Goal: Entertainment & Leisure: Consume media (video, audio)

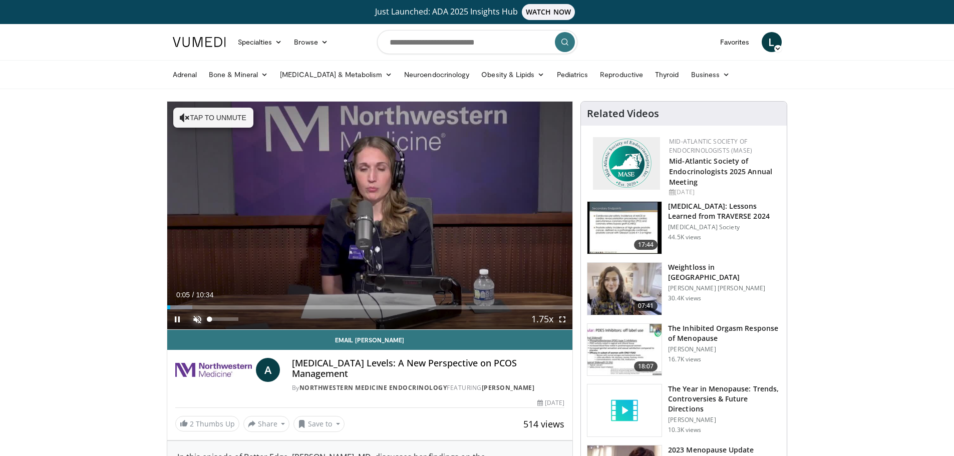
click at [196, 321] on span "Video Player" at bounding box center [197, 320] width 20 height 20
click at [230, 319] on div "72%" at bounding box center [224, 320] width 29 height 4
click at [230, 319] on div "Volume Level" at bounding box center [220, 320] width 21 height 4
click at [562, 322] on span "Video Player" at bounding box center [563, 320] width 20 height 20
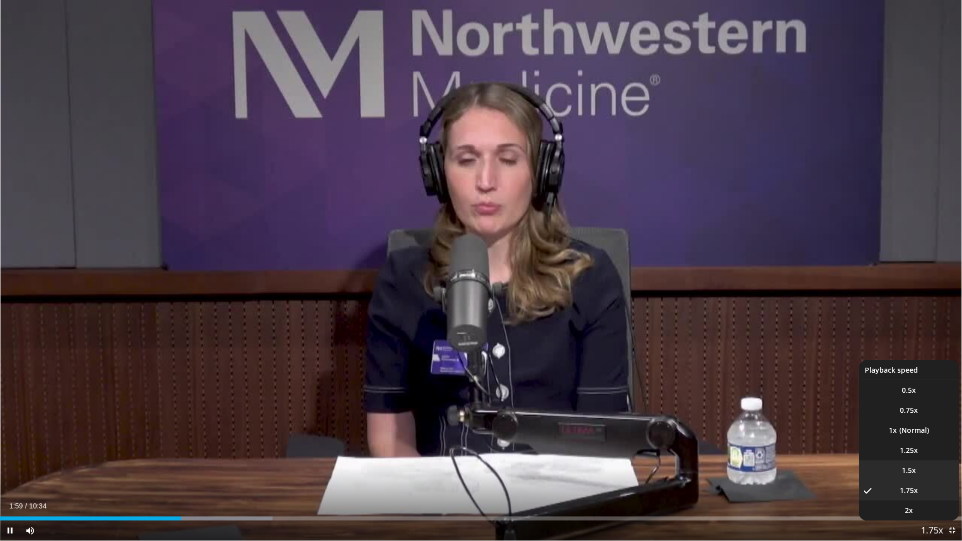
click at [906, 456] on span "1.5x" at bounding box center [909, 470] width 14 height 10
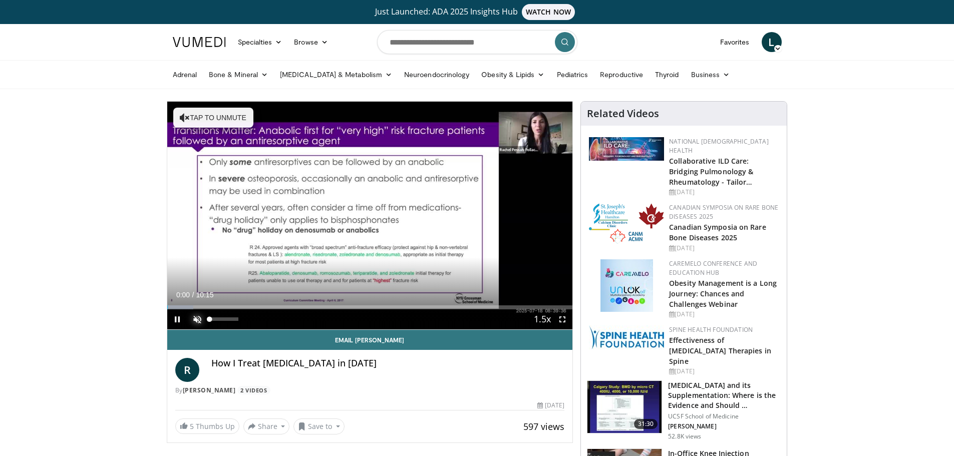
click at [195, 321] on span "Video Player" at bounding box center [197, 320] width 20 height 20
click at [236, 321] on div "89%" at bounding box center [224, 320] width 29 height 4
click at [562, 320] on span "Video Player" at bounding box center [563, 320] width 20 height 20
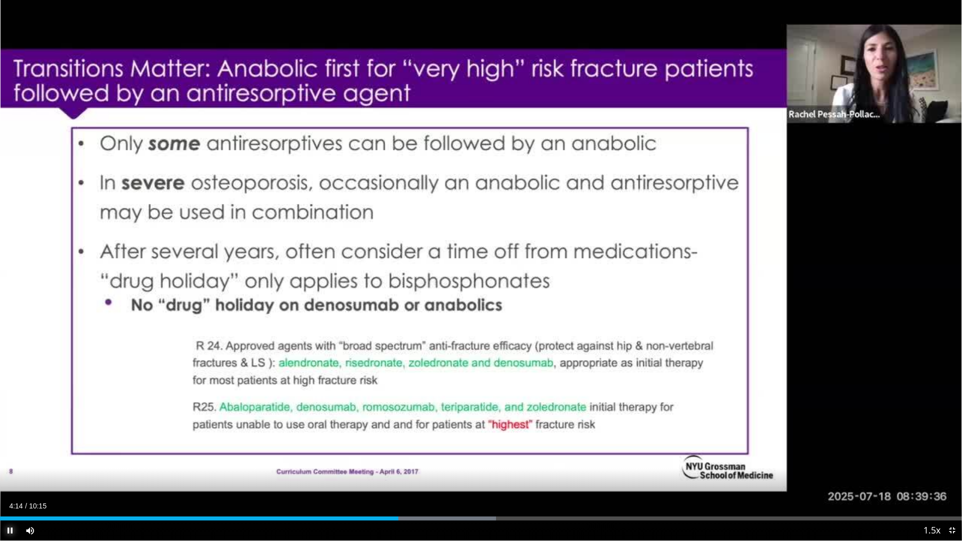
click at [7, 456] on span "Video Player" at bounding box center [10, 530] width 20 height 20
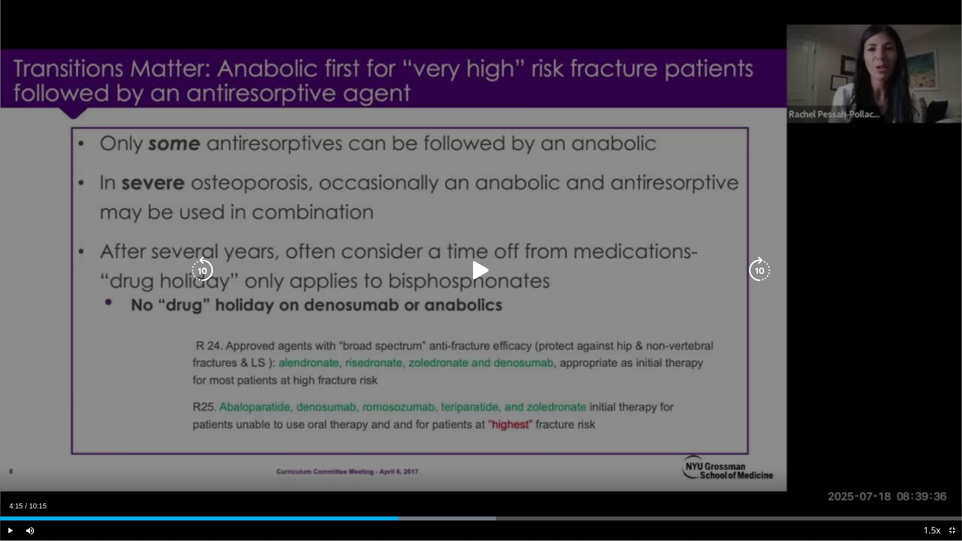
click at [483, 273] on icon "Video Player" at bounding box center [481, 270] width 28 height 28
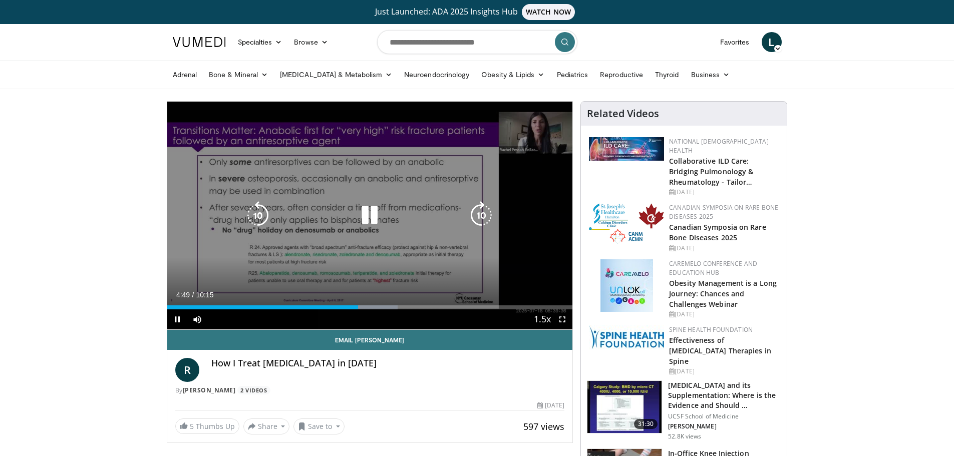
click at [363, 212] on icon "Video Player" at bounding box center [370, 215] width 28 height 28
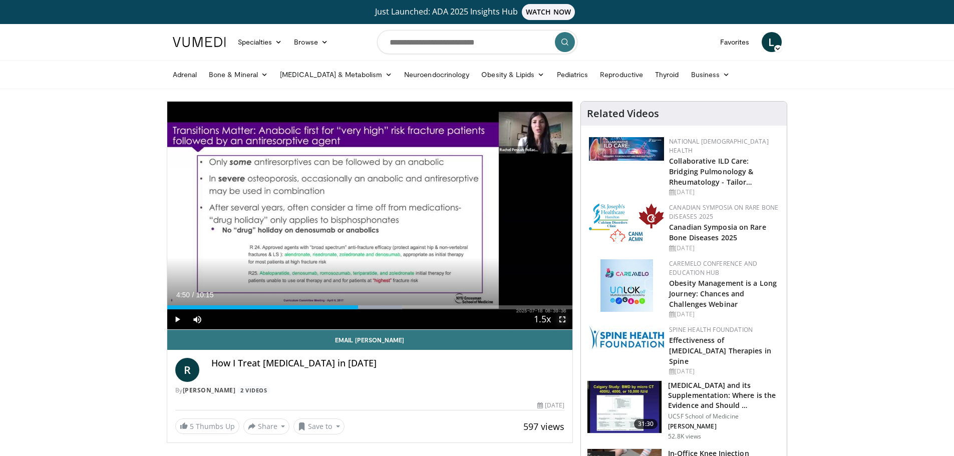
drag, startPoint x: 562, startPoint y: 319, endPoint x: 562, endPoint y: 383, distance: 64.6
click at [562, 319] on span "Video Player" at bounding box center [563, 320] width 20 height 20
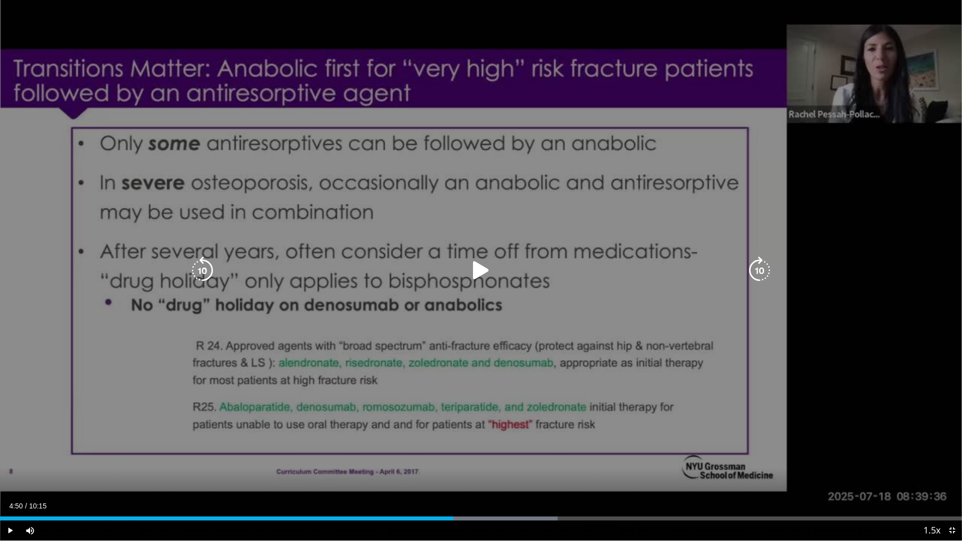
click at [476, 264] on icon "Video Player" at bounding box center [481, 270] width 28 height 28
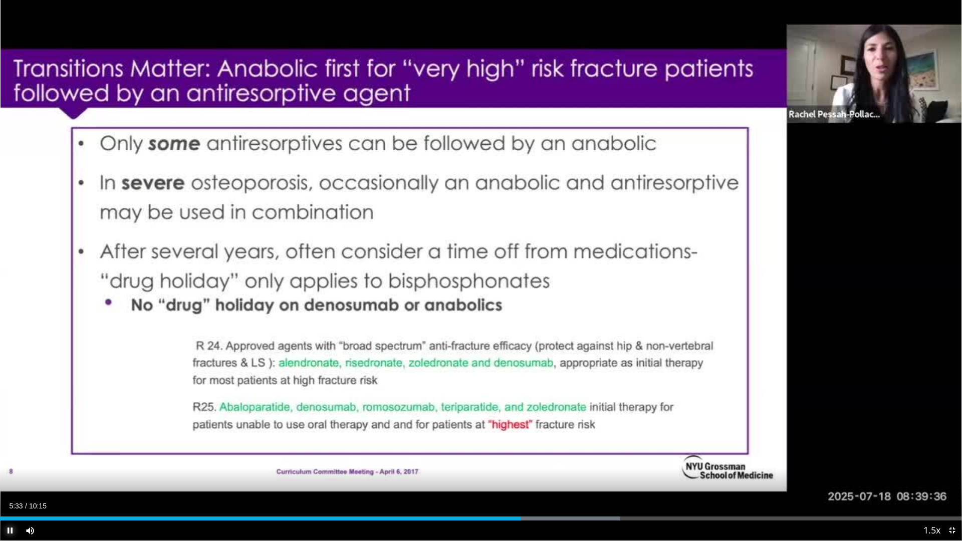
click at [12, 456] on span "Video Player" at bounding box center [10, 530] width 20 height 20
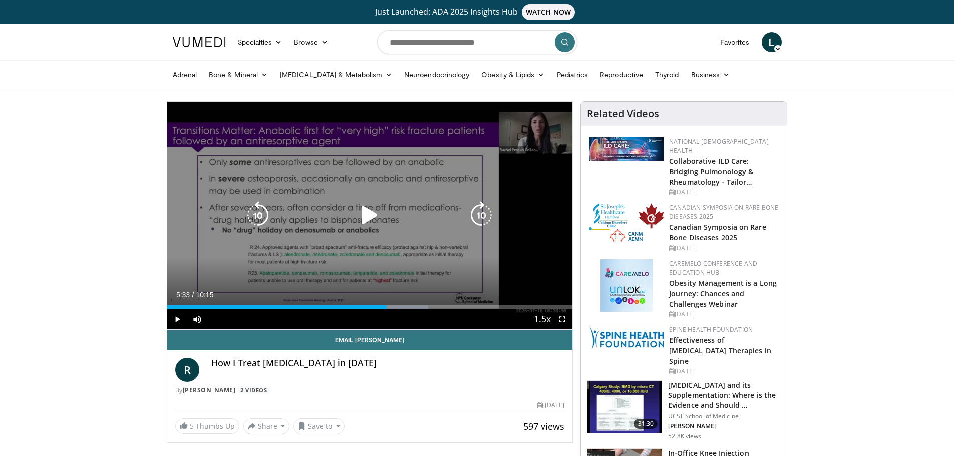
click at [368, 213] on icon "Video Player" at bounding box center [370, 215] width 28 height 28
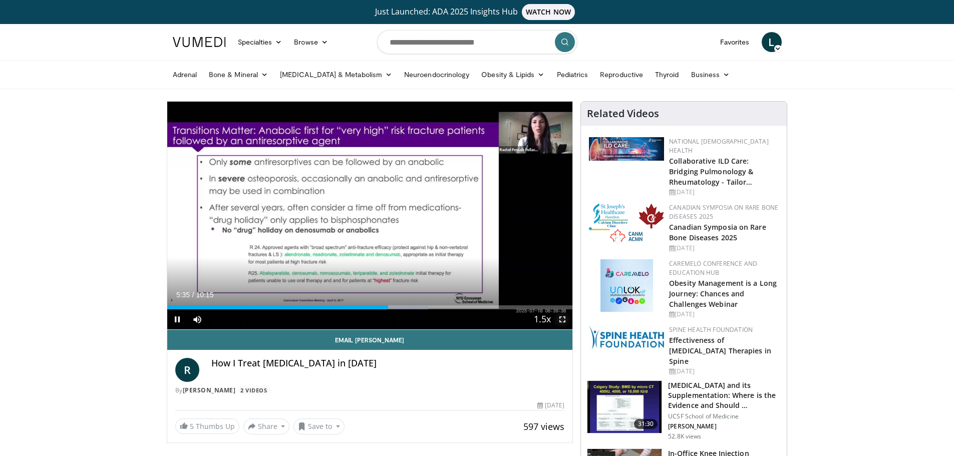
click at [563, 320] on span "Video Player" at bounding box center [563, 320] width 20 height 20
click at [562, 321] on span "Video Player" at bounding box center [563, 320] width 20 height 20
click at [563, 321] on span "Video Player" at bounding box center [563, 320] width 20 height 20
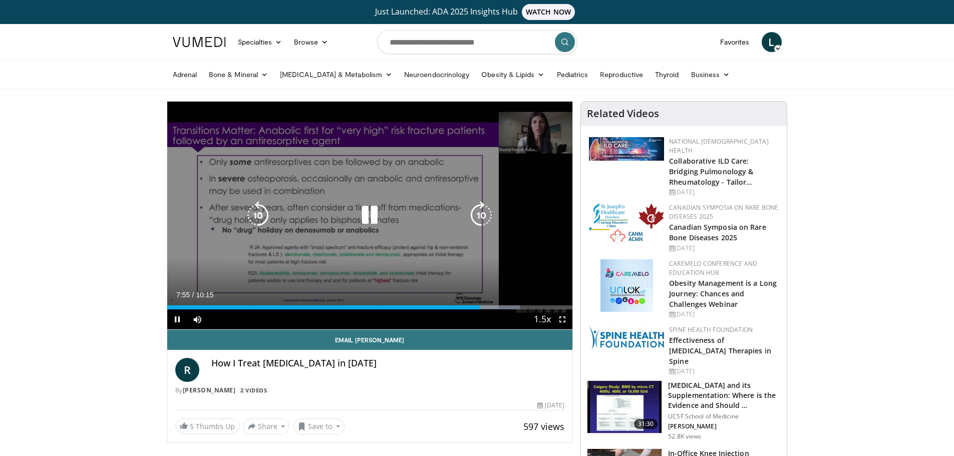
click at [370, 214] on icon "Video Player" at bounding box center [370, 215] width 28 height 28
click at [369, 216] on icon "Video Player" at bounding box center [370, 215] width 28 height 28
drag, startPoint x: 566, startPoint y: 319, endPoint x: 567, endPoint y: 380, distance: 60.6
click at [567, 319] on span "Video Player" at bounding box center [563, 320] width 20 height 20
click at [367, 218] on icon "Video Player" at bounding box center [370, 215] width 28 height 28
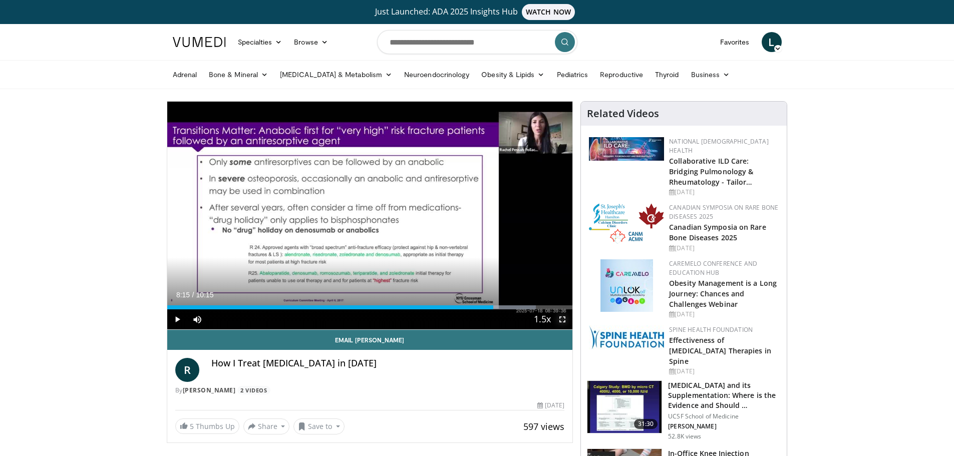
drag, startPoint x: 564, startPoint y: 318, endPoint x: 562, endPoint y: 379, distance: 60.6
click at [564, 318] on span "Video Player" at bounding box center [563, 320] width 20 height 20
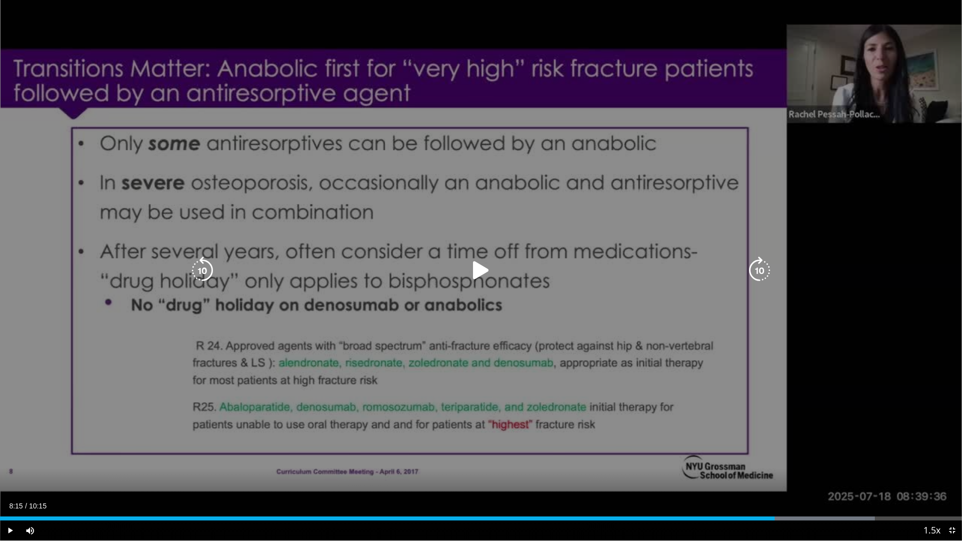
click at [477, 272] on icon "Video Player" at bounding box center [481, 270] width 28 height 28
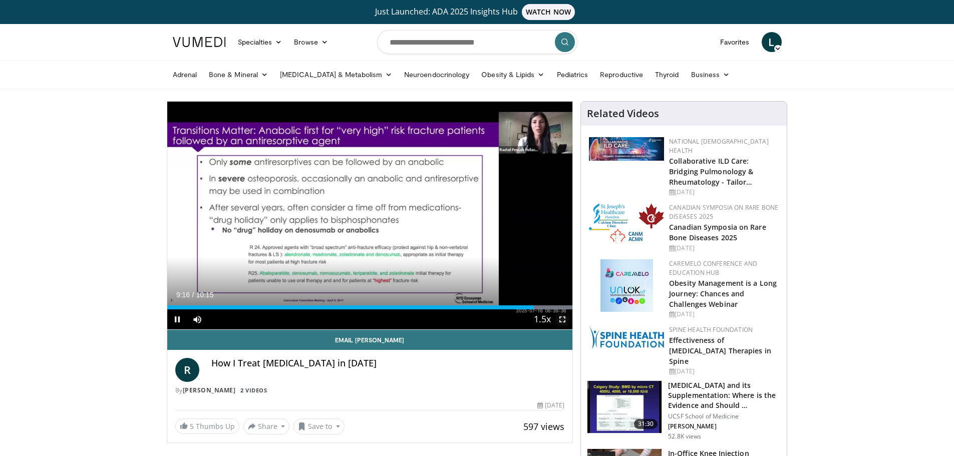
click at [563, 319] on span "Video Player" at bounding box center [563, 320] width 20 height 20
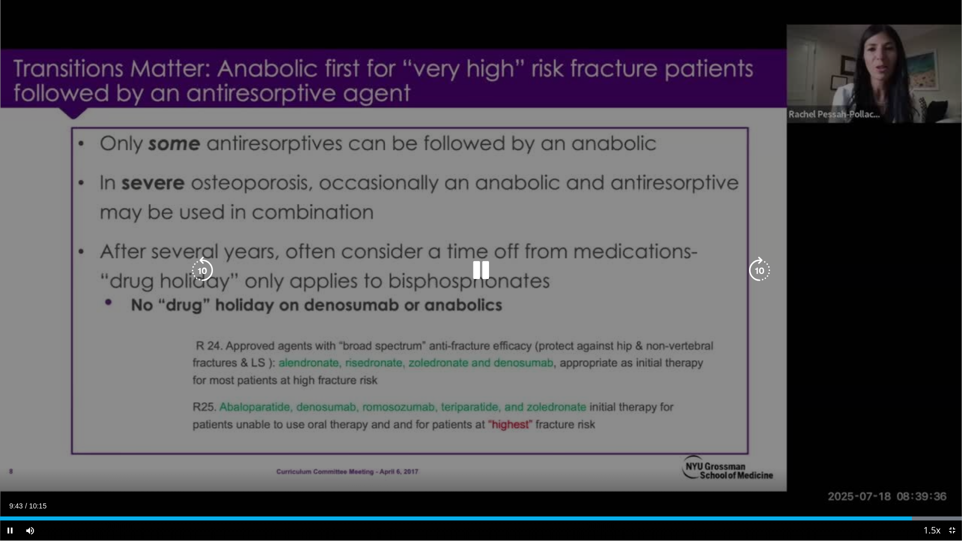
click at [475, 268] on icon "Video Player" at bounding box center [481, 270] width 28 height 28
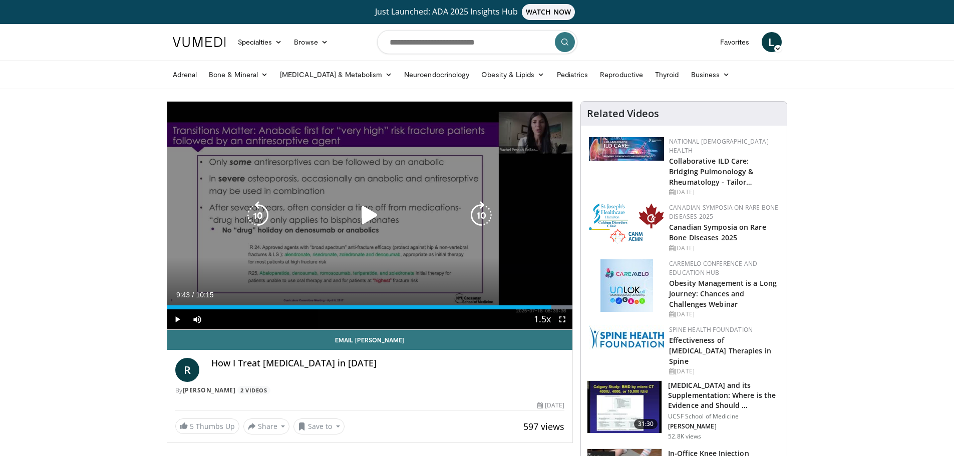
click at [370, 210] on icon "Video Player" at bounding box center [370, 215] width 28 height 28
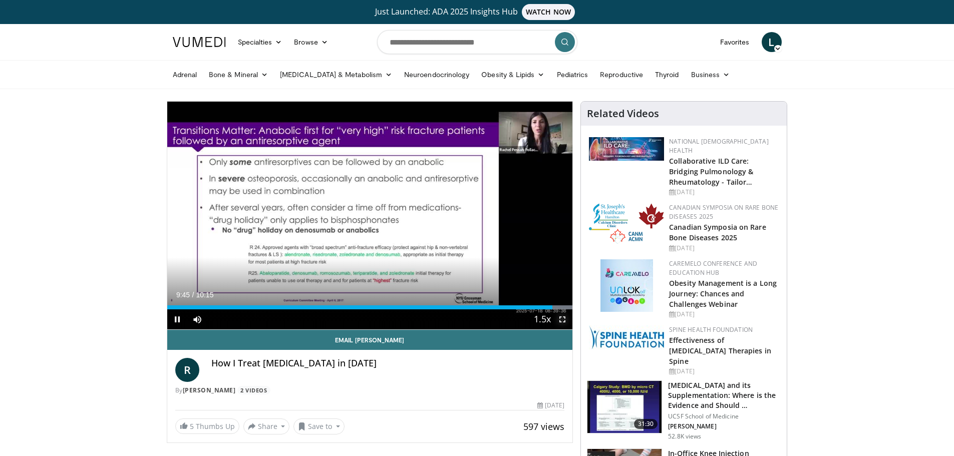
click at [560, 320] on span "Video Player" at bounding box center [563, 320] width 20 height 20
